Goal: Information Seeking & Learning: Learn about a topic

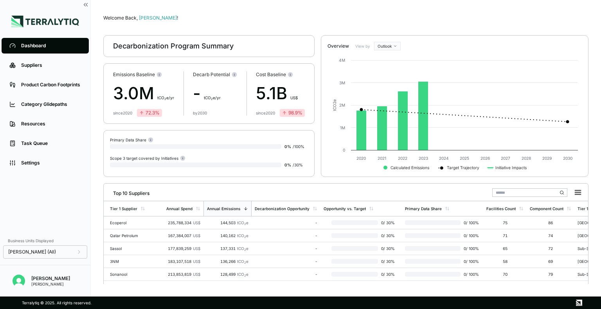
scroll to position [23, 0]
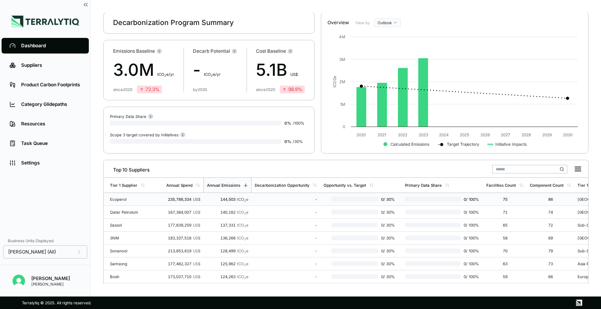
click at [150, 201] on td "Ecoperol" at bounding box center [133, 199] width 59 height 13
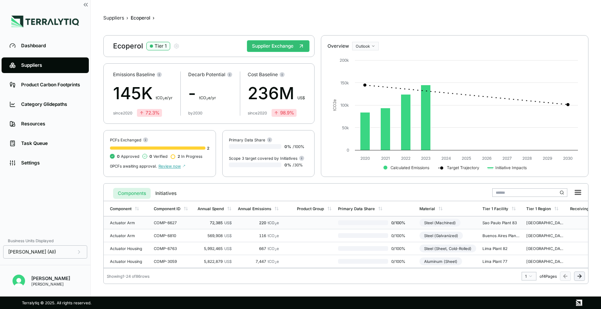
click at [132, 222] on div "Actuator Arm" at bounding box center [129, 223] width 38 height 5
click at [371, 57] on div "Baseline" at bounding box center [376, 58] width 46 height 9
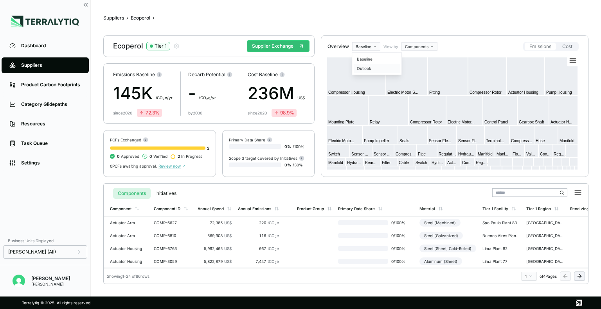
click at [366, 66] on div "Outlook" at bounding box center [376, 68] width 46 height 9
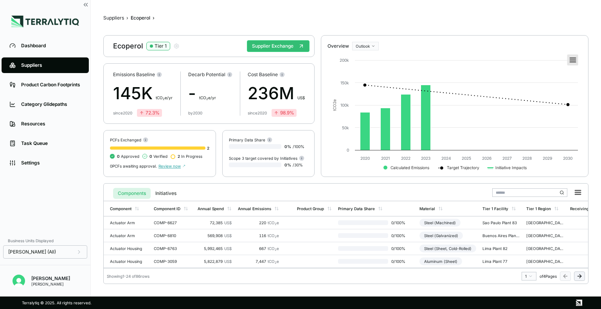
click at [570, 58] on icon at bounding box center [572, 60] width 5 height 4
click at [495, 31] on div "Suppliers › Ecoperol › Ecoperol Tier 1 Supplier Exchange Emissions Baseline 145…" at bounding box center [345, 149] width 485 height 272
